Goal: Task Accomplishment & Management: Manage account settings

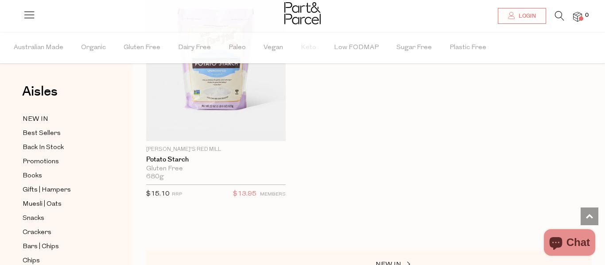
click at [526, 15] on div "Close dialog WOULD YOU LIKE $10 OFF YOUR FIRST ORDER? YES PLEASE NO THANKS Min …" at bounding box center [302, 132] width 605 height 265
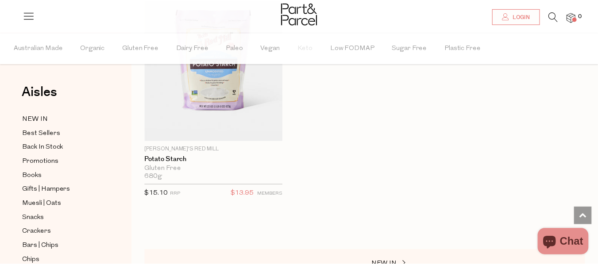
scroll to position [593, 0]
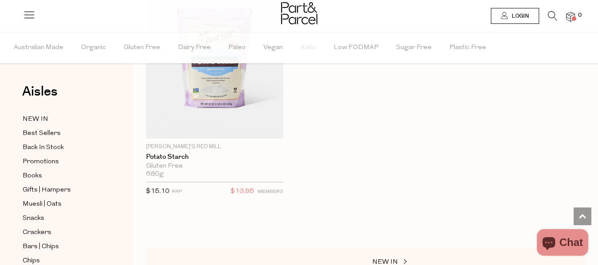
click at [526, 15] on span "Login" at bounding box center [519, 16] width 19 height 8
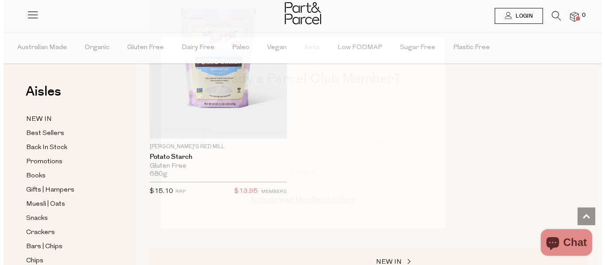
scroll to position [598, 0]
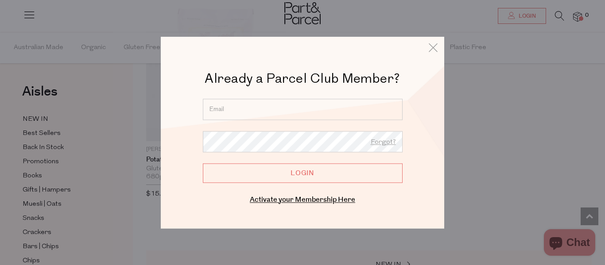
click at [225, 104] on input "email" at bounding box center [303, 109] width 200 height 21
type input "saltbush9@hotmail.com.au"
click at [305, 177] on input "Login" at bounding box center [303, 172] width 200 height 19
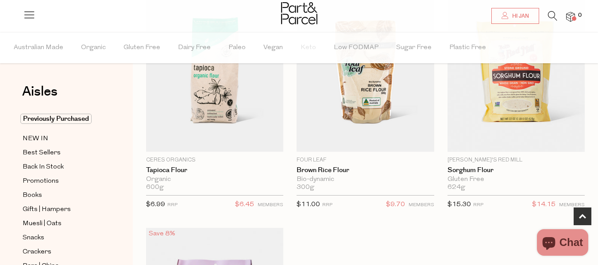
scroll to position [342, 0]
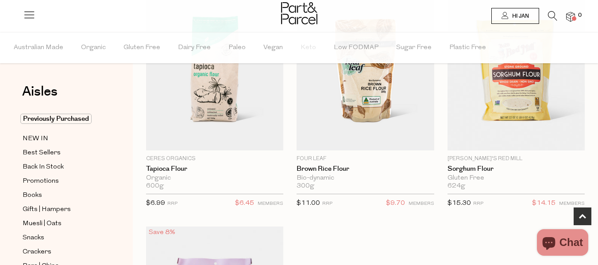
click at [527, 14] on span "Hi Jan" at bounding box center [519, 16] width 19 height 8
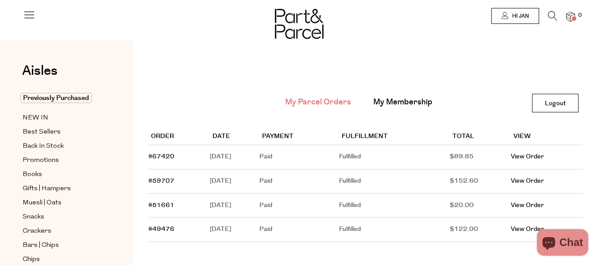
click at [573, 15] on img at bounding box center [571, 17] width 9 height 10
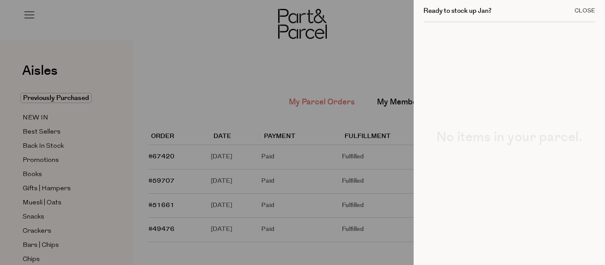
click at [577, 13] on div "Close" at bounding box center [585, 11] width 21 height 6
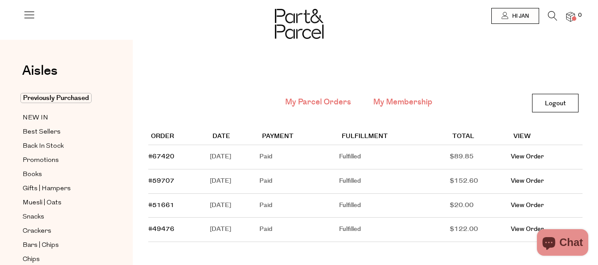
click at [402, 101] on link "My Membership" at bounding box center [402, 103] width 59 height 12
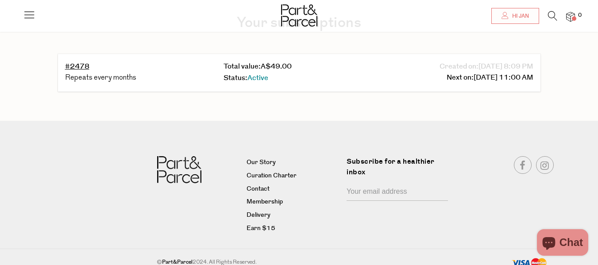
scroll to position [89, 0]
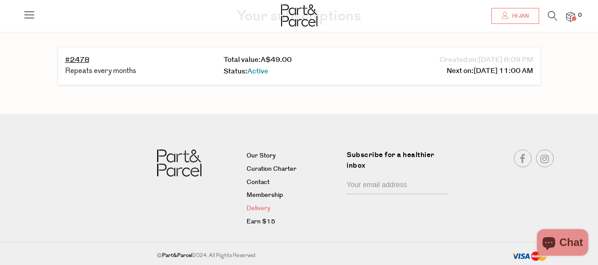
click at [255, 207] on link "Delivery" at bounding box center [293, 209] width 93 height 11
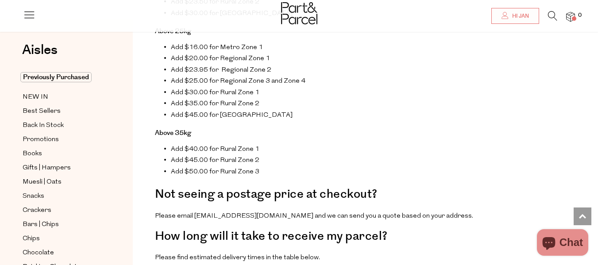
scroll to position [596, 0]
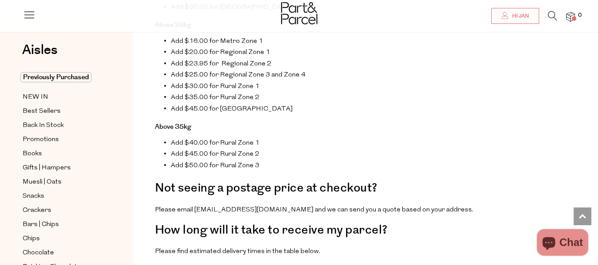
click at [284, 205] on p "Please email hello@partandparcel.com.au and we can send you a quote based on yo…" at bounding box center [365, 211] width 421 height 12
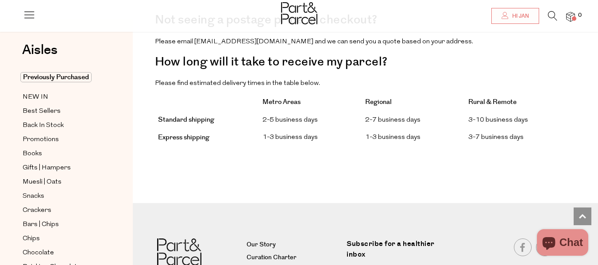
scroll to position [773, 0]
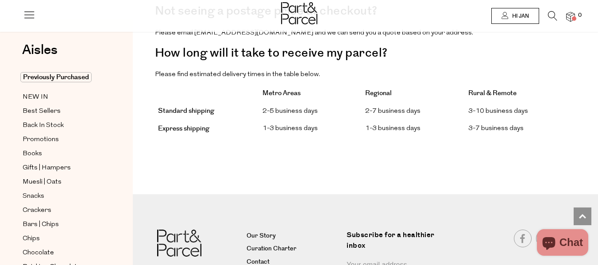
click at [536, 15] on link "Hi Jan" at bounding box center [516, 16] width 48 height 16
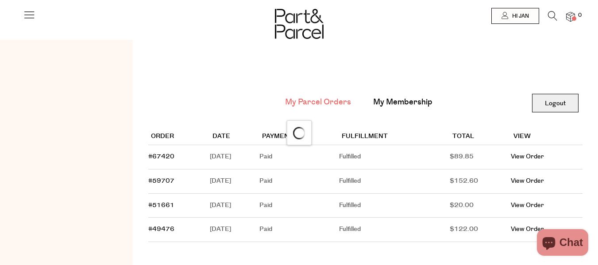
click at [551, 101] on link "Logout" at bounding box center [555, 103] width 47 height 19
